Goal: Information Seeking & Learning: Learn about a topic

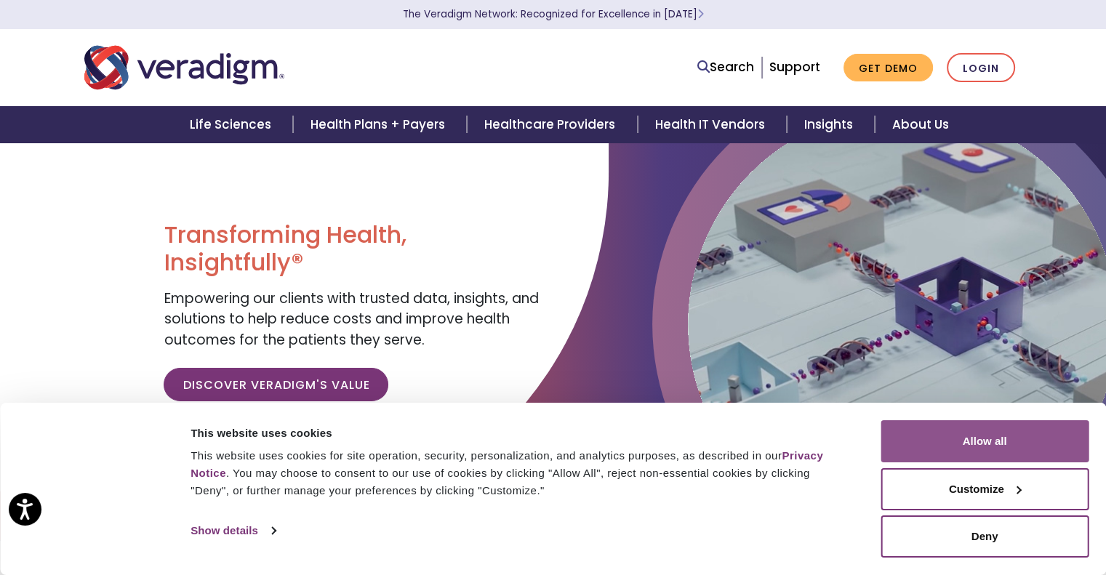
click at [960, 450] on button "Allow all" at bounding box center [985, 441] width 208 height 42
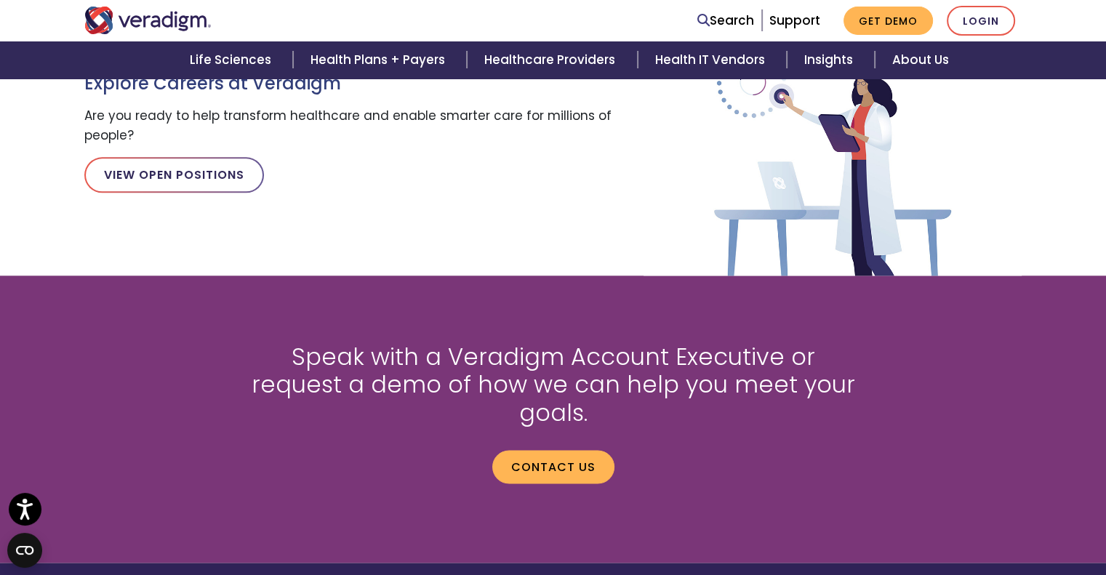
scroll to position [1745, 0]
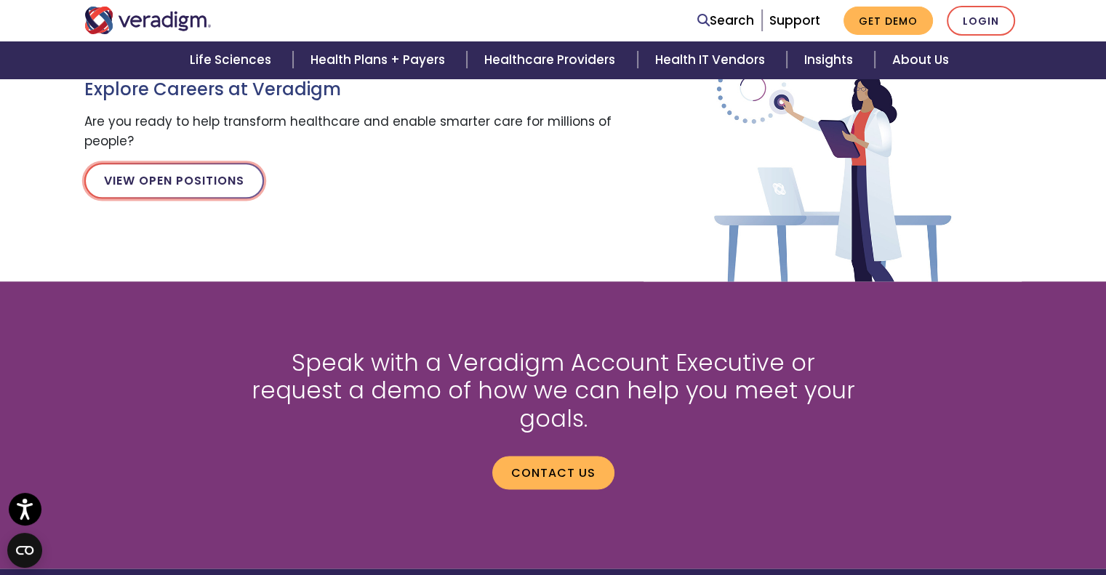
click at [232, 186] on link "View Open Positions" at bounding box center [174, 180] width 180 height 35
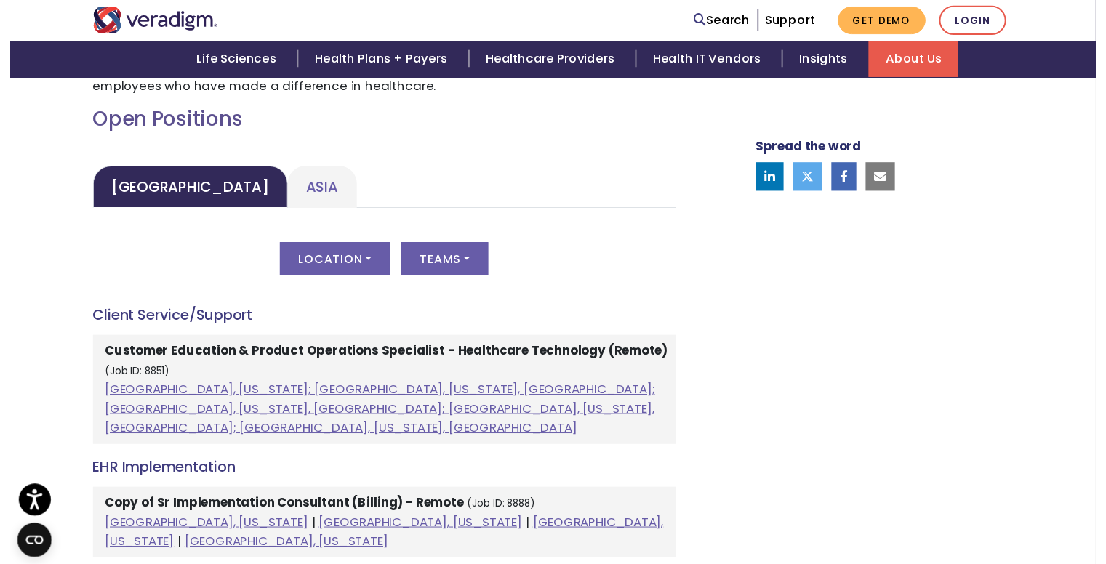
scroll to position [654, 0]
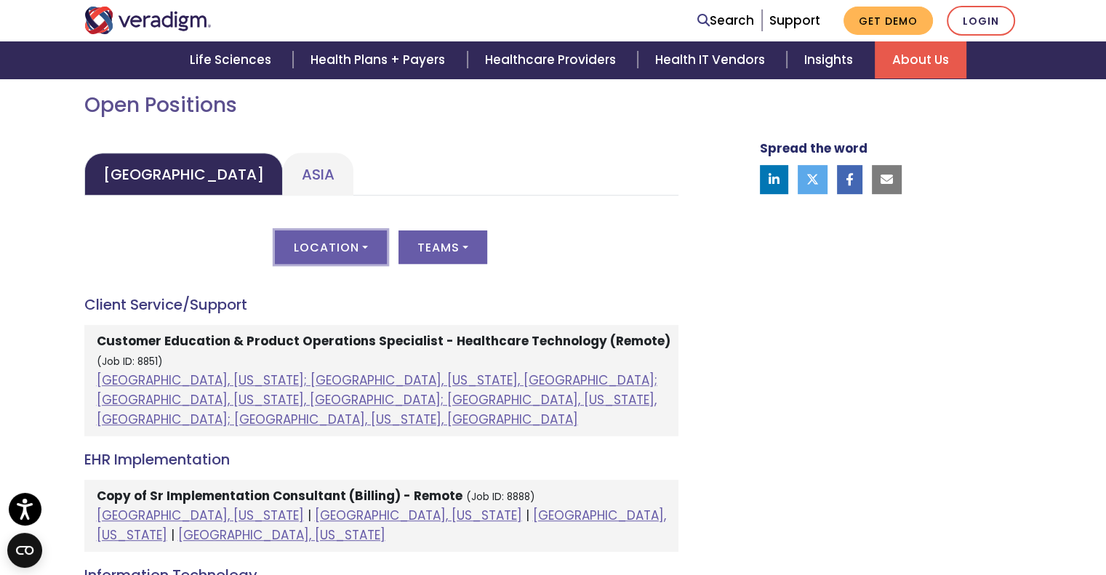
click at [363, 246] on button "Location" at bounding box center [331, 246] width 112 height 33
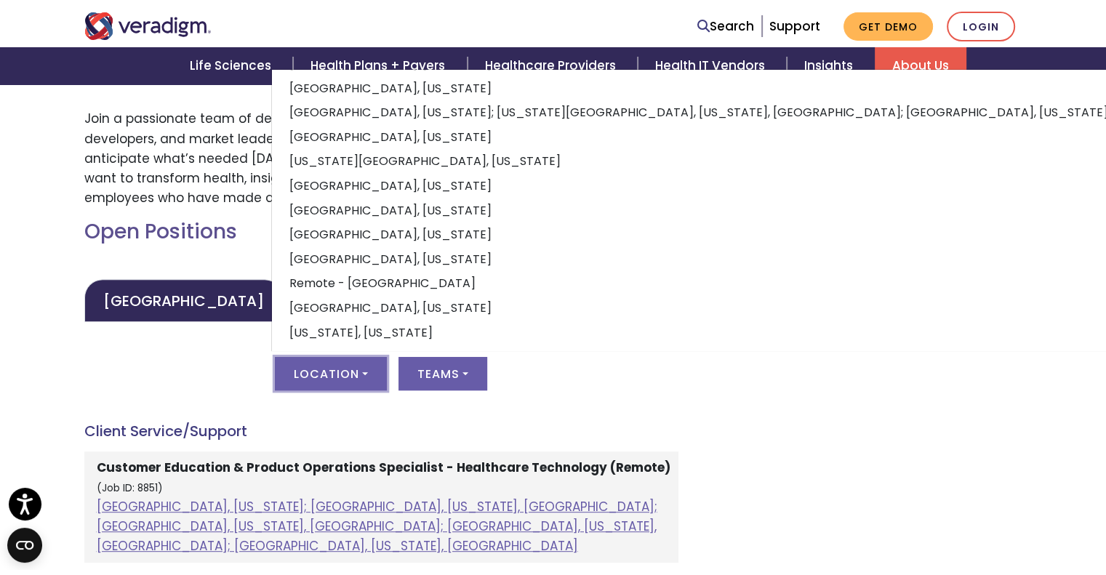
scroll to position [509, 0]
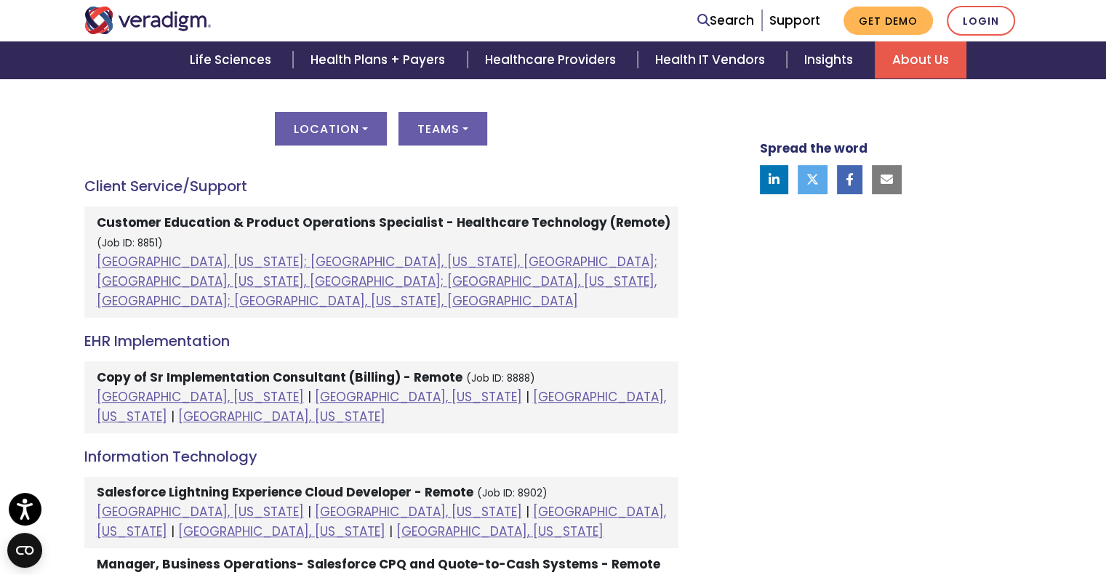
scroll to position [800, 0]
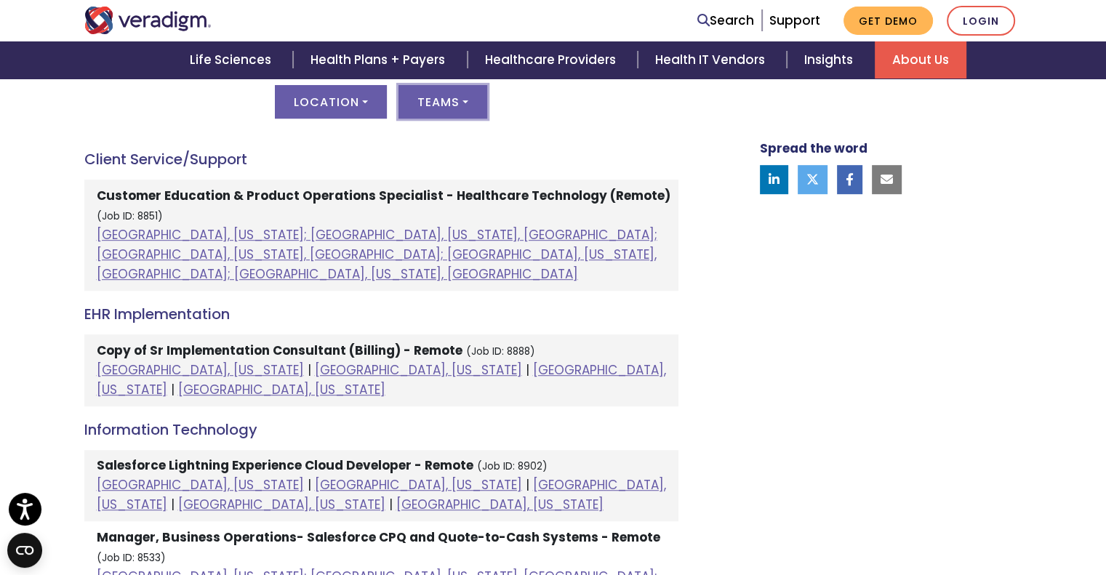
click at [457, 107] on button "Teams" at bounding box center [442, 101] width 89 height 33
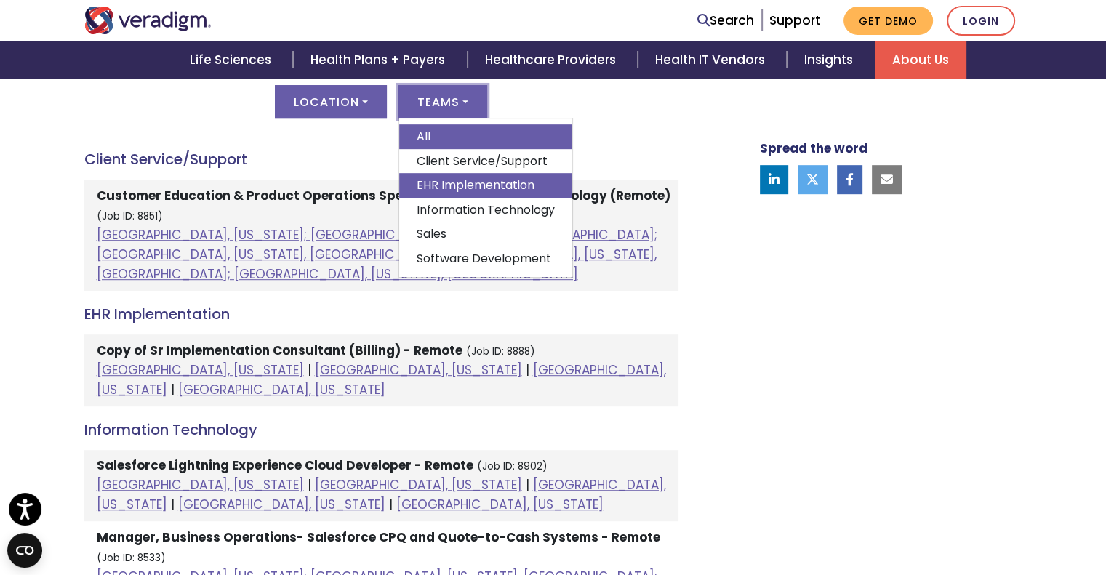
click at [479, 190] on link "EHR Implementation" at bounding box center [485, 185] width 173 height 25
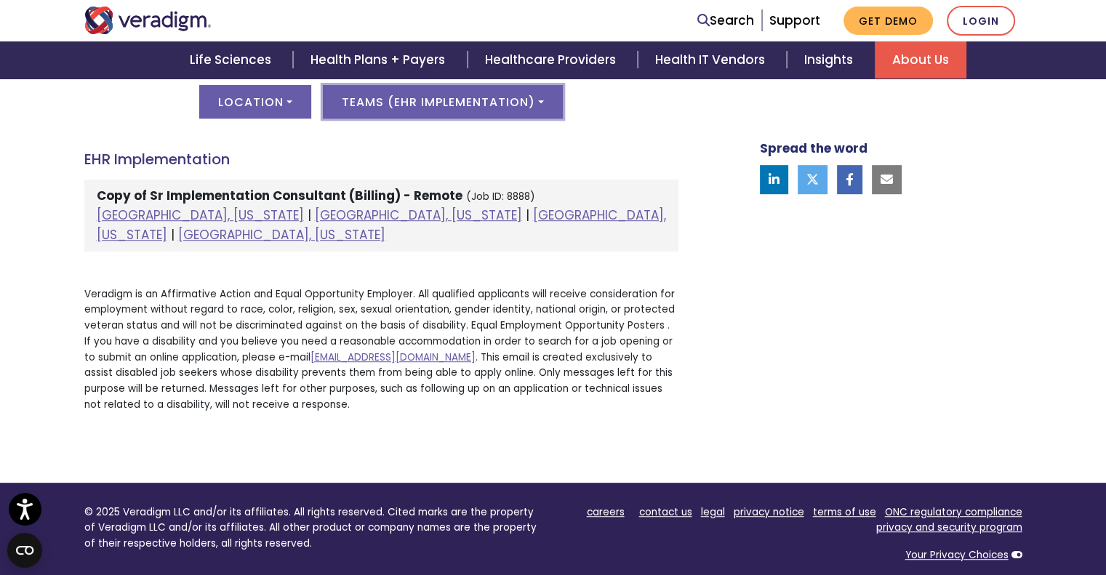
click at [517, 107] on button "Teams ( EHR Implementation )" at bounding box center [443, 101] width 240 height 33
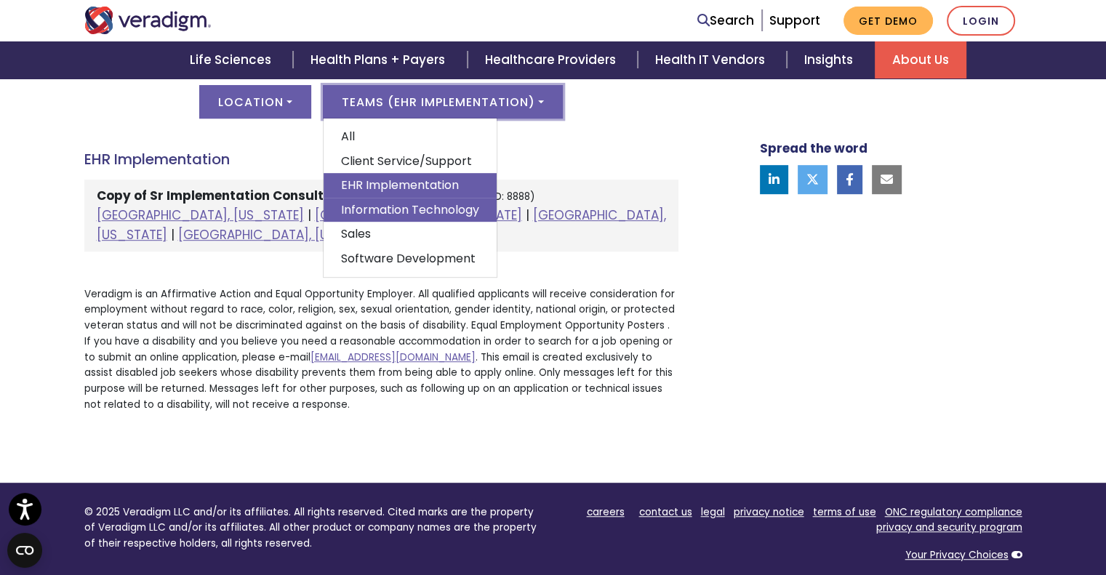
click at [398, 209] on link "Information Technology" at bounding box center [410, 210] width 173 height 25
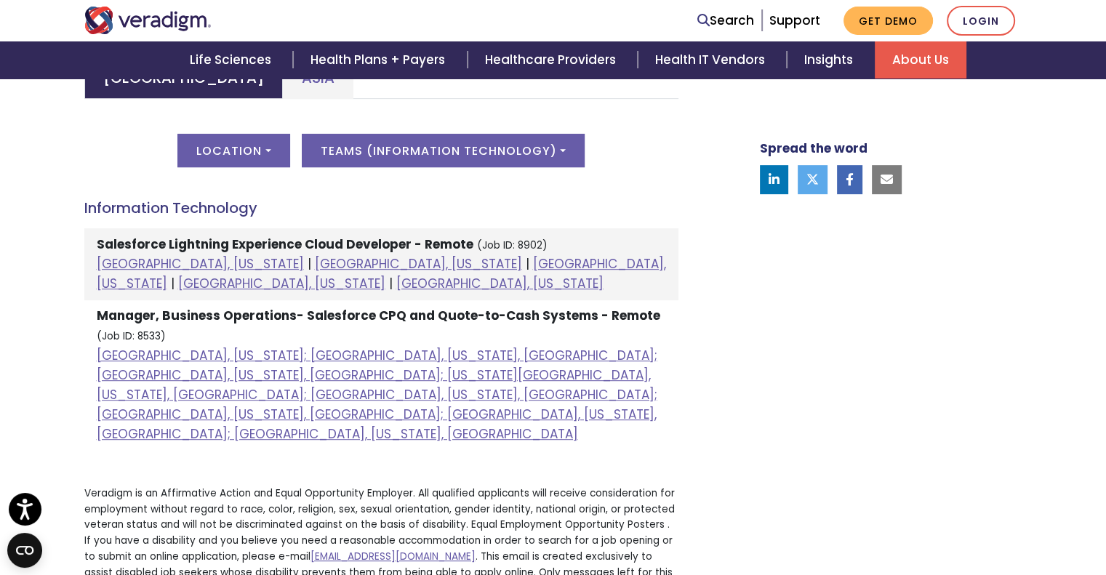
scroll to position [727, 0]
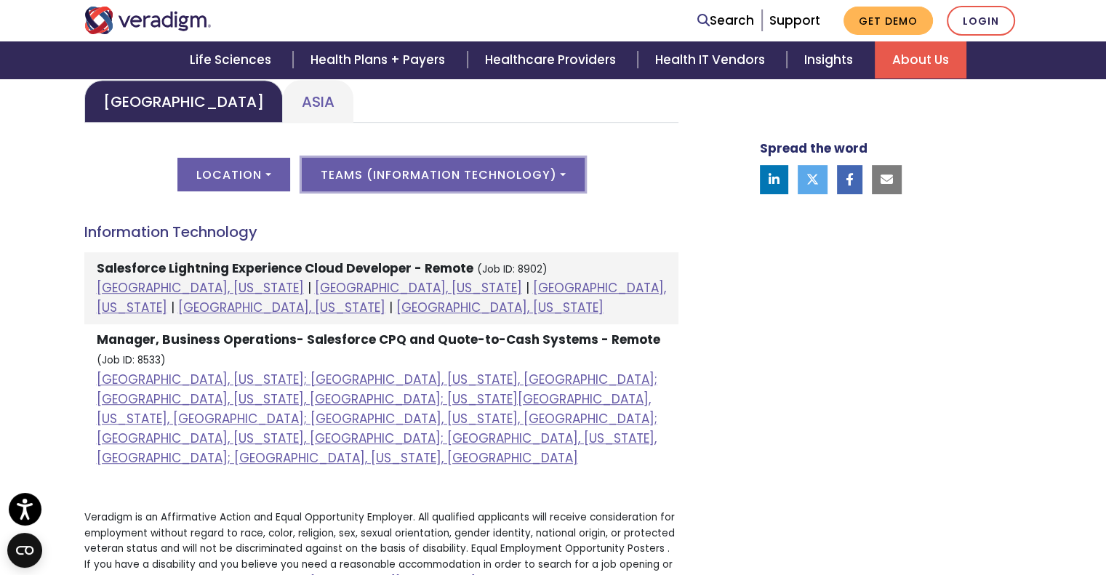
click at [502, 169] on button "Teams ( Information Technology )" at bounding box center [443, 174] width 283 height 33
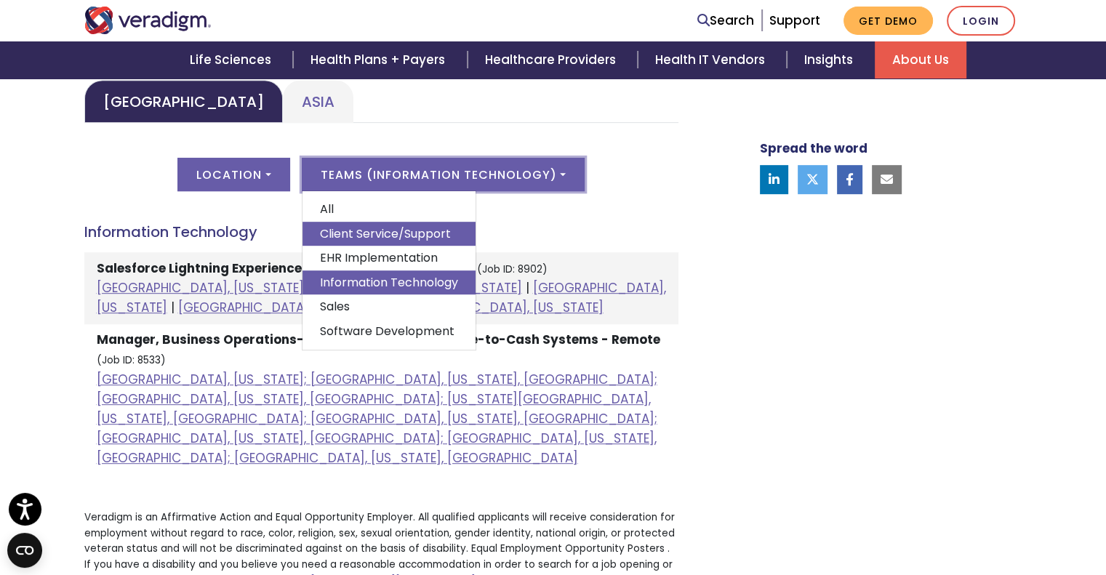
scroll to position [654, 0]
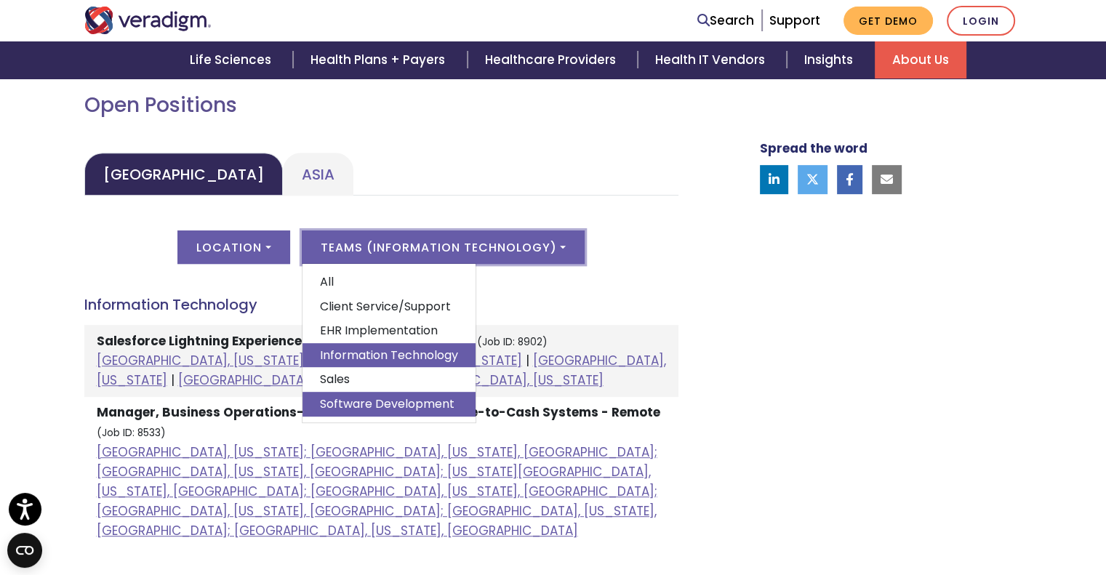
click at [400, 407] on link "Software Development" at bounding box center [388, 404] width 173 height 25
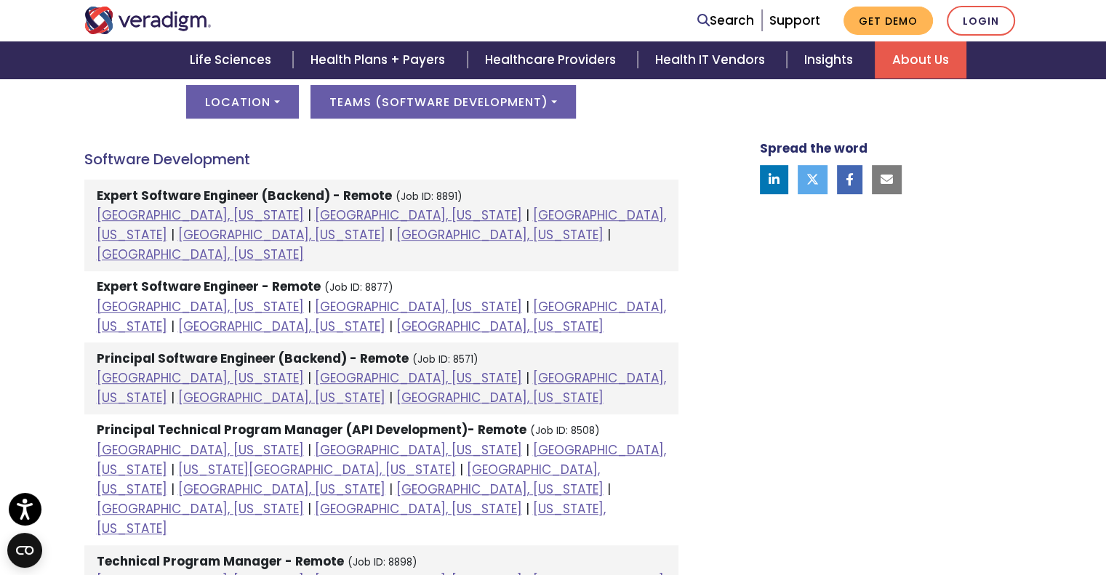
scroll to position [873, 0]
